Goal: Task Accomplishment & Management: Manage account settings

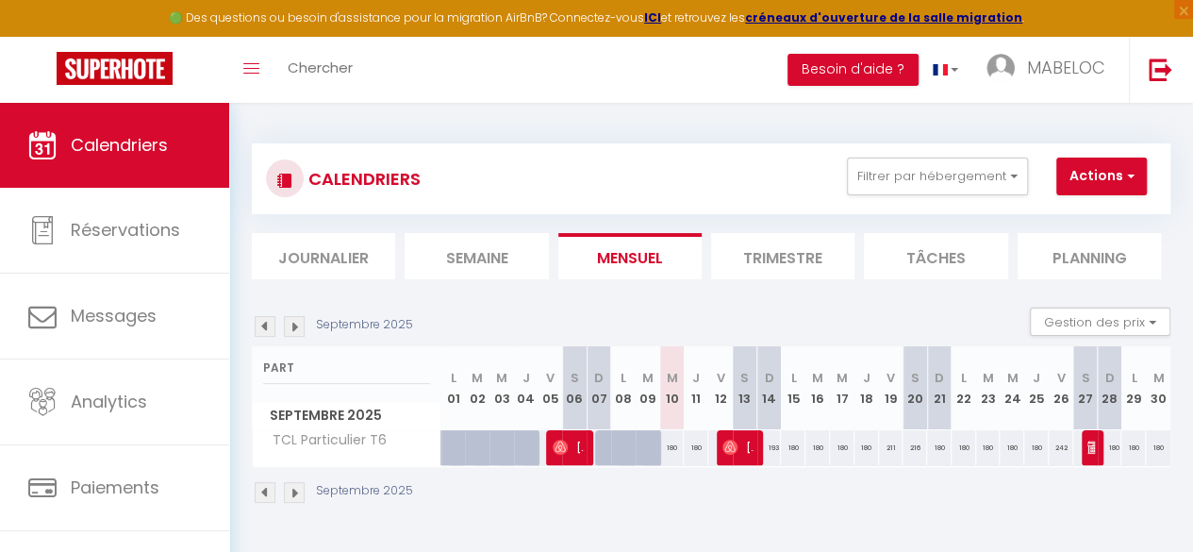
click at [684, 311] on div "Septembre 2025 Gestion des prix Nb Nuits minimum Règles Disponibilité" at bounding box center [711, 327] width 919 height 39
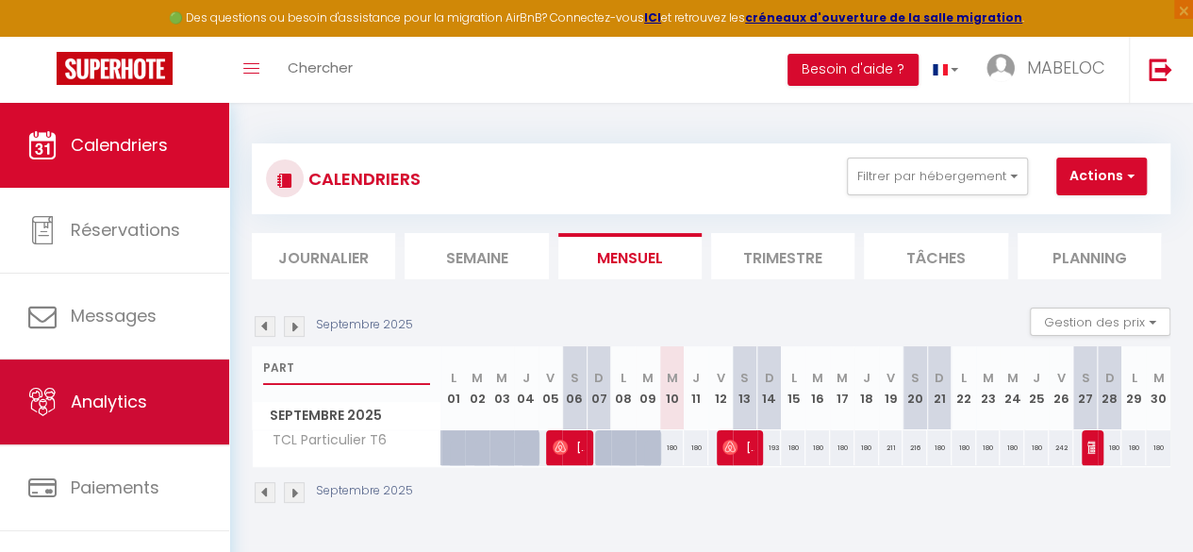
drag, startPoint x: 317, startPoint y: 365, endPoint x: 137, endPoint y: 367, distance: 180.2
click at [137, 367] on div "🟢 Des questions ou besoin d'assistance pour la migration AirBnB? Connectez-vous…" at bounding box center [596, 324] width 1193 height 442
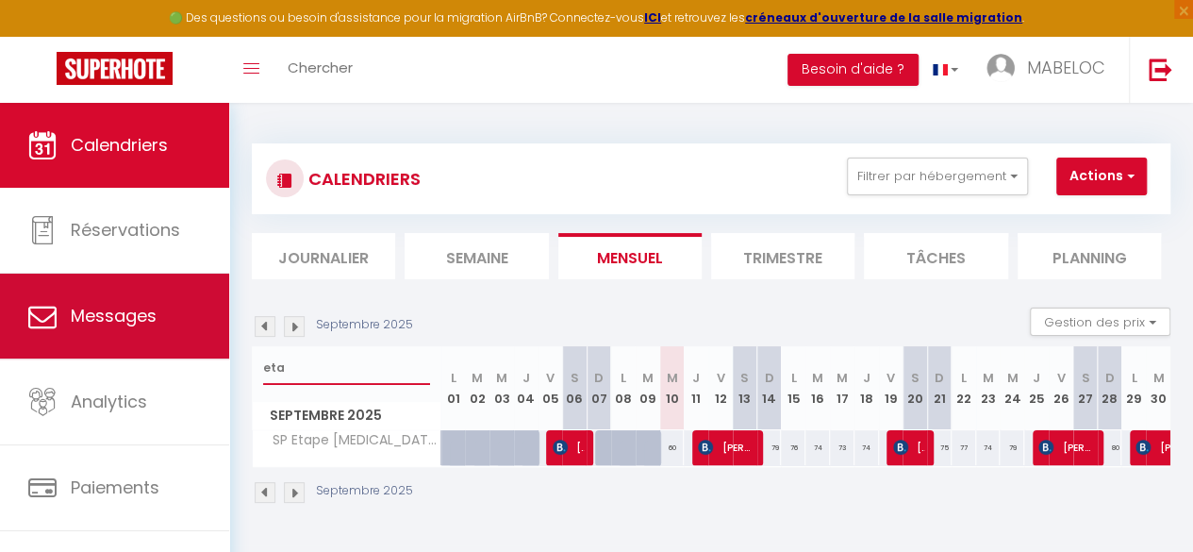
drag, startPoint x: 328, startPoint y: 366, endPoint x: 155, endPoint y: 337, distance: 176.0
click at [155, 337] on div "🟢 Des questions ou besoin d'assistance pour la migration AirBnB? Connectez-vous…" at bounding box center [596, 324] width 1193 height 442
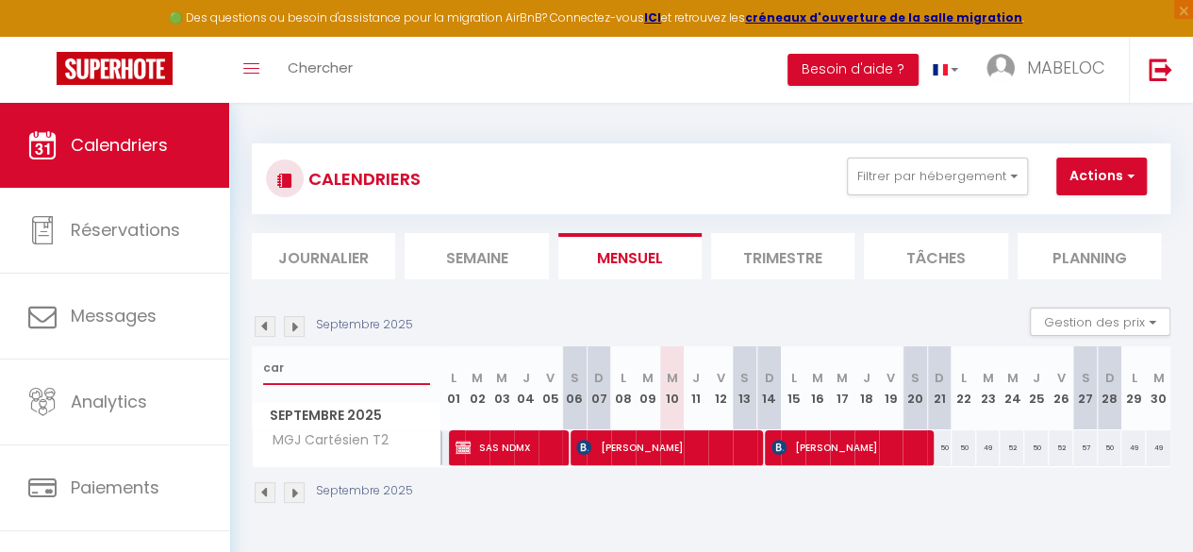
type input "car"
click at [511, 442] on span "SAS NDMX" at bounding box center [507, 447] width 102 height 36
select select "KO"
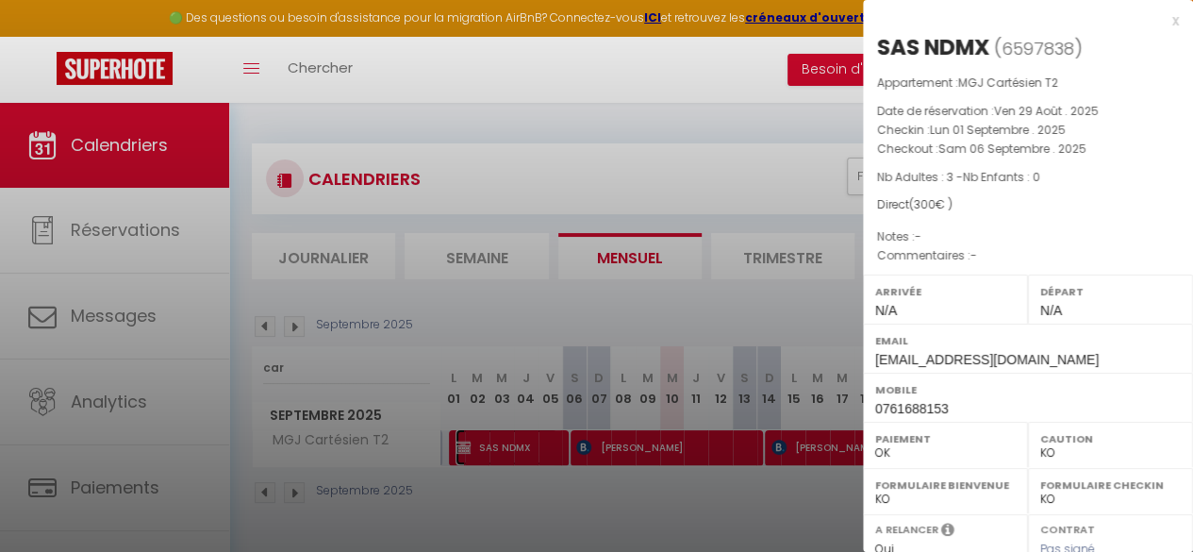
scroll to position [323, 0]
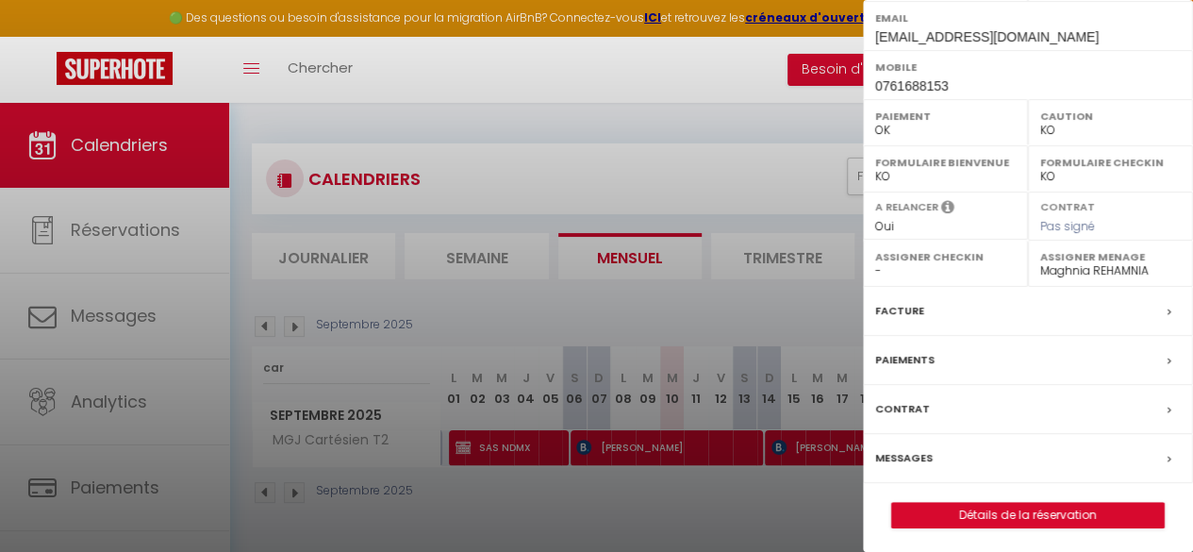
click at [902, 308] on label "Facture" at bounding box center [899, 311] width 49 height 20
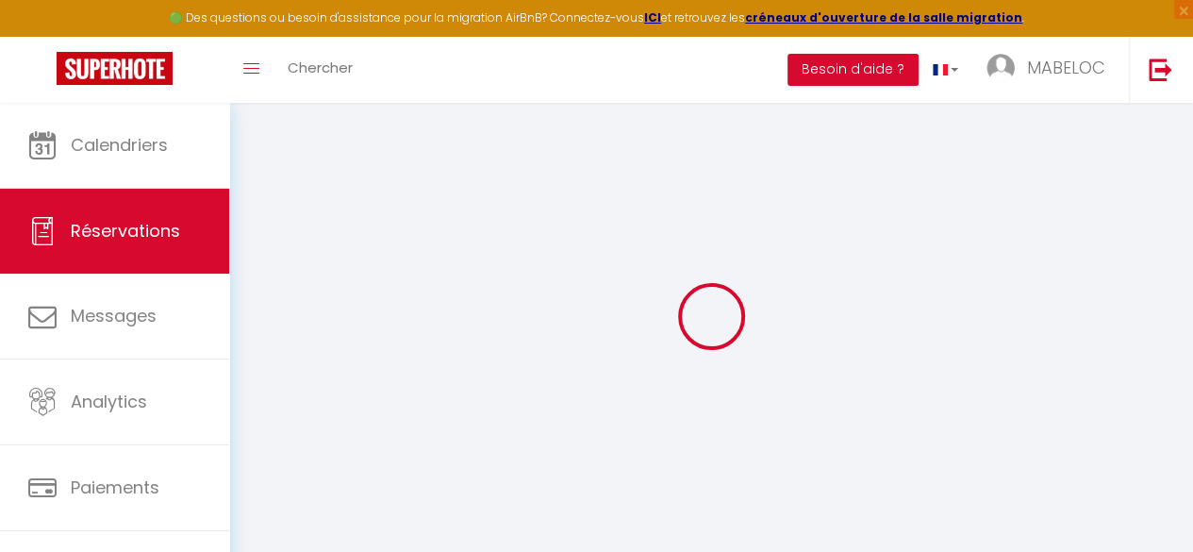
select select "cleaning"
select select
checkbox input "true"
select select
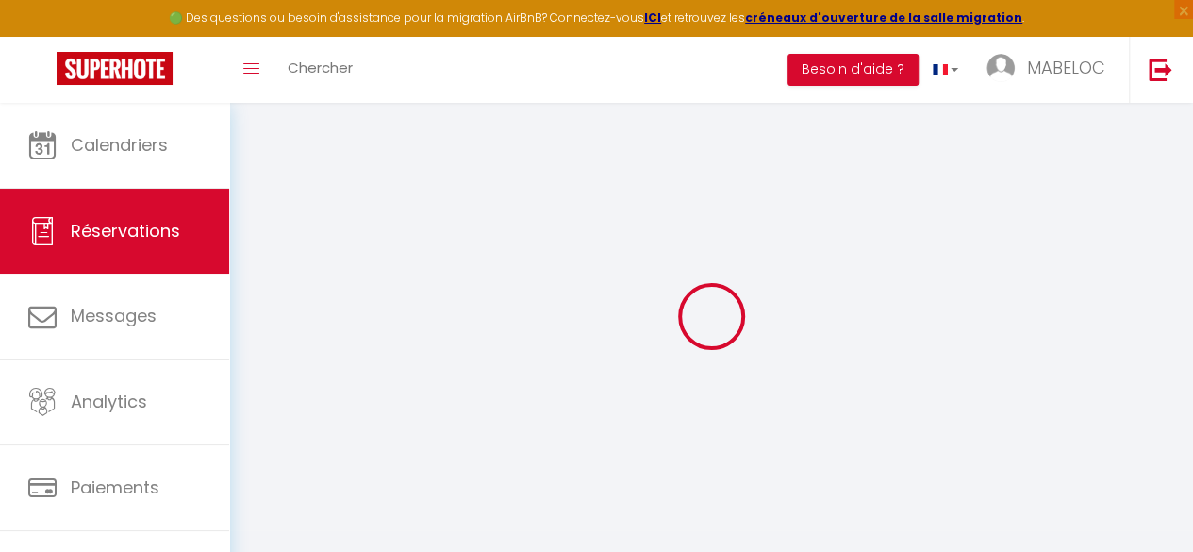
select select
checkbox input "true"
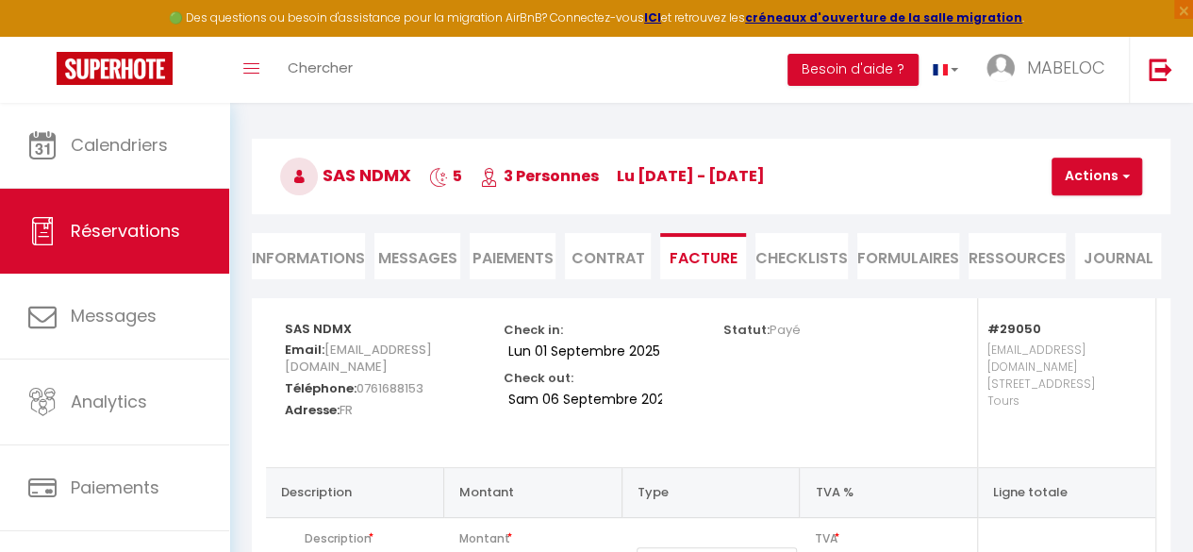
scroll to position [85, 0]
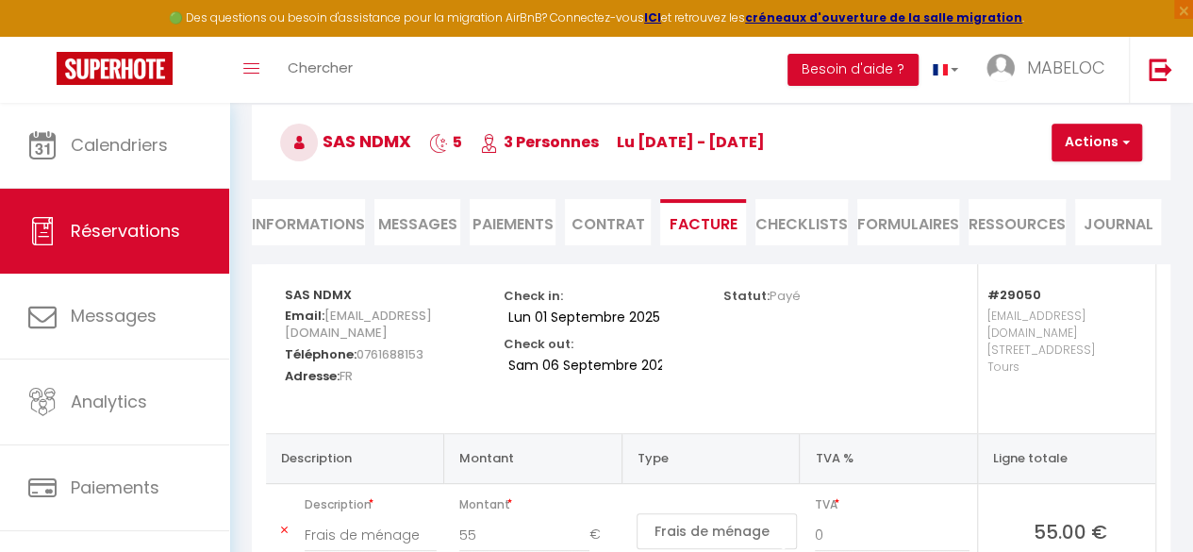
click at [1122, 161] on h3 "SAS NDMX 5 3 Personnes lu 01 Sep - sa 06 Sep" at bounding box center [711, 142] width 919 height 75
click at [1123, 148] on span "button" at bounding box center [1123, 142] width 11 height 17
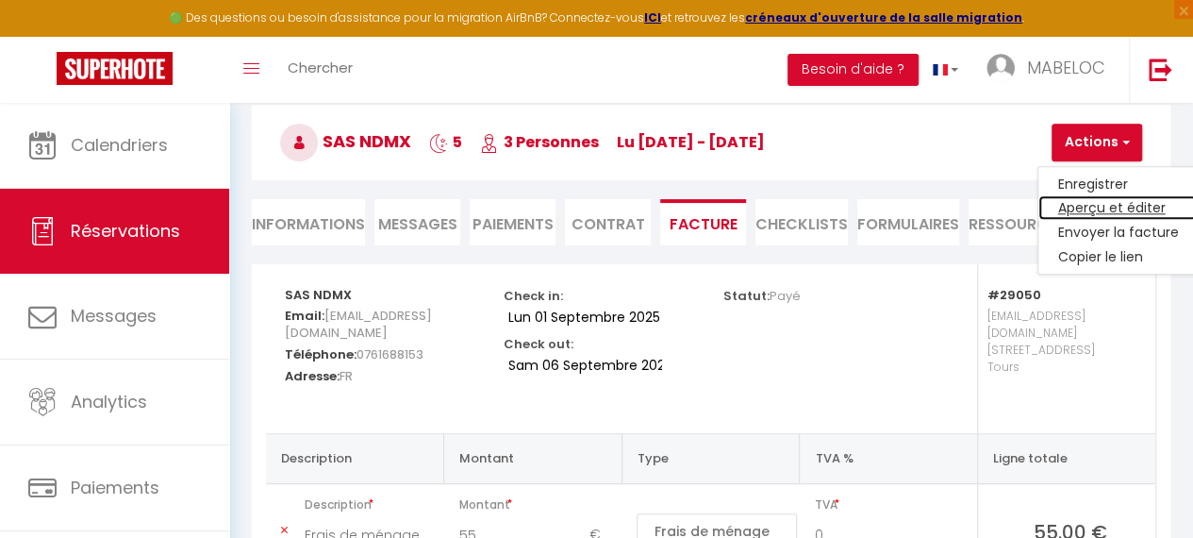
click at [1102, 203] on link "Aperçu et éditer" at bounding box center [1118, 208] width 158 height 25
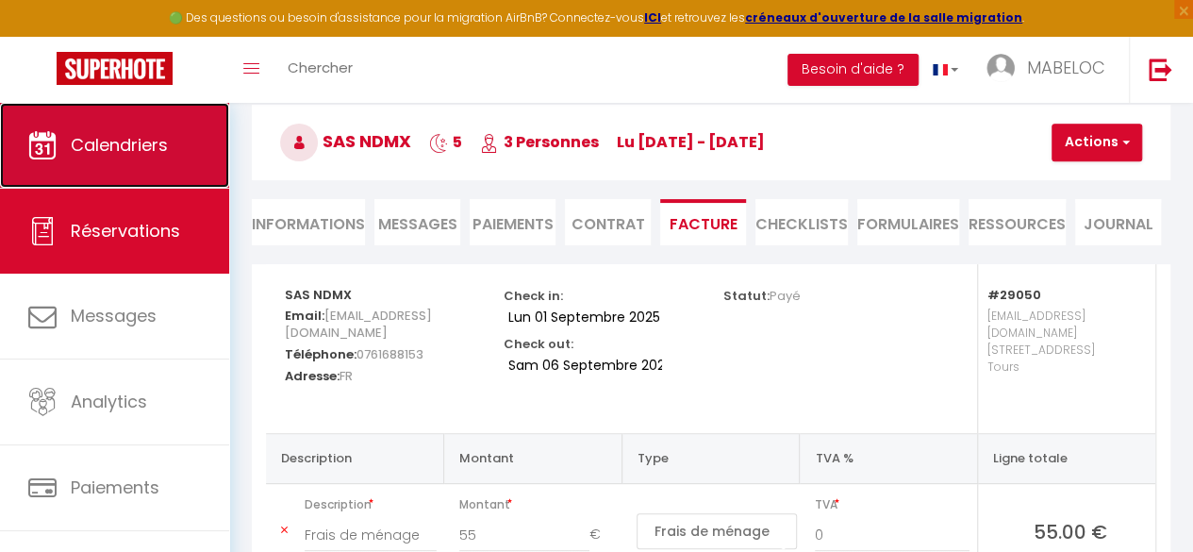
click at [189, 129] on link "Calendriers" at bounding box center [114, 145] width 229 height 85
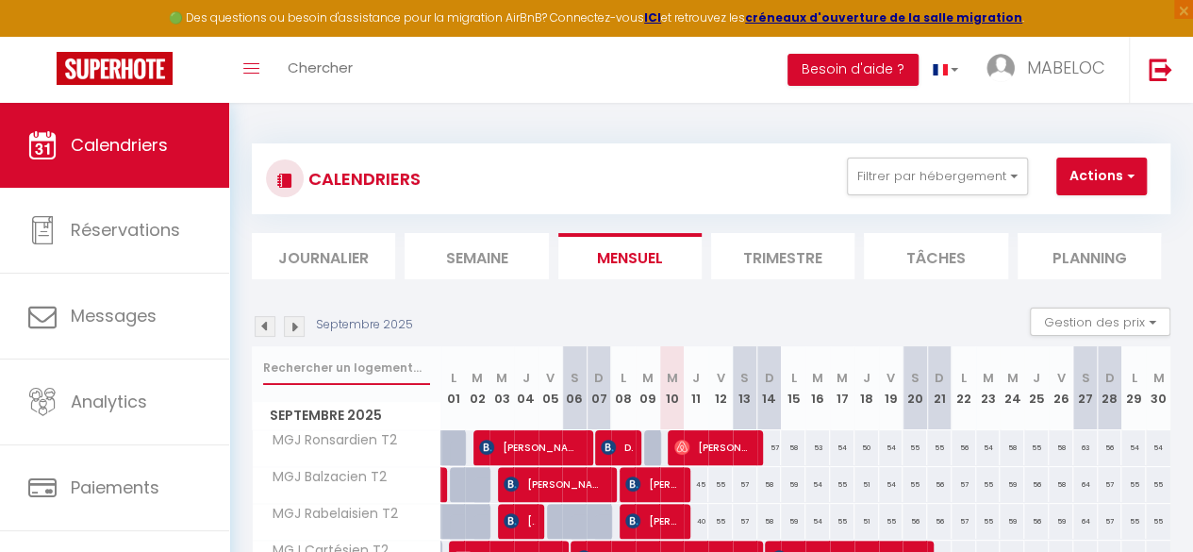
click at [319, 360] on input "text" at bounding box center [346, 368] width 167 height 34
type input "VILL"
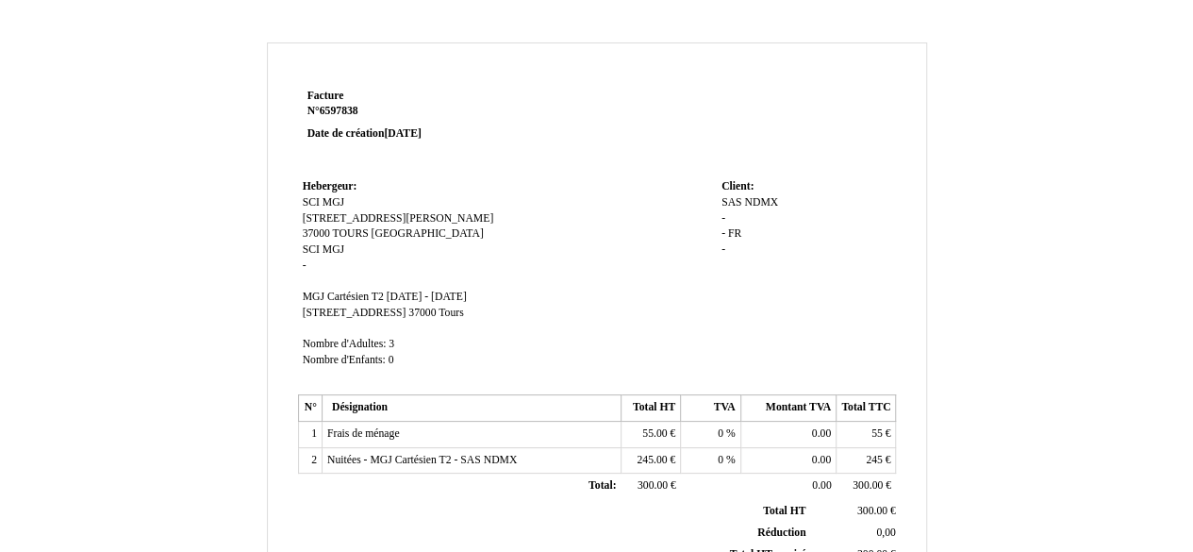
scroll to position [585, 0]
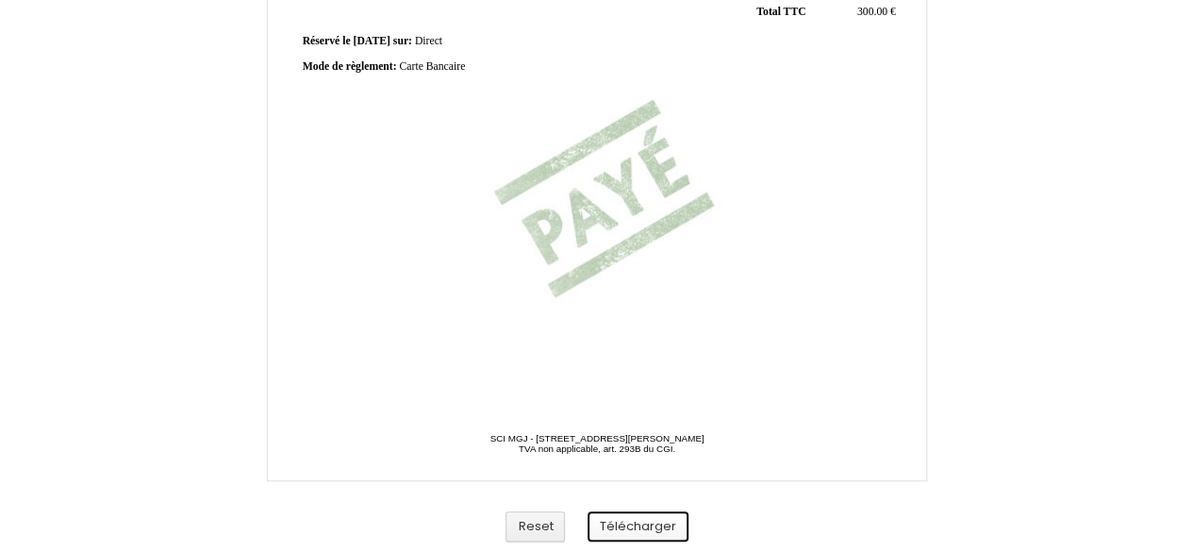
click at [650, 523] on button "Télécharger" at bounding box center [638, 526] width 101 height 31
